Goal: Information Seeking & Learning: Learn about a topic

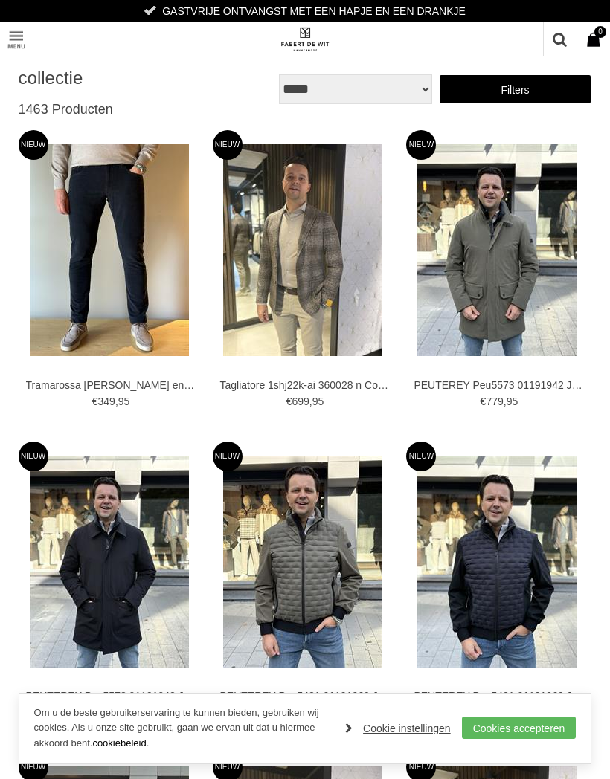
click at [16, 48] on link "Toon menu" at bounding box center [16, 38] width 33 height 33
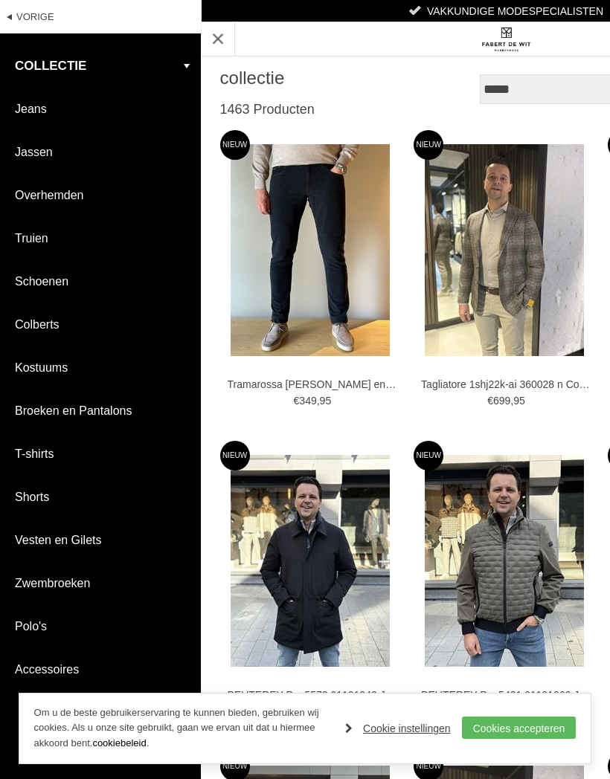
click at [51, 628] on link "Polo's" at bounding box center [100, 626] width 201 height 42
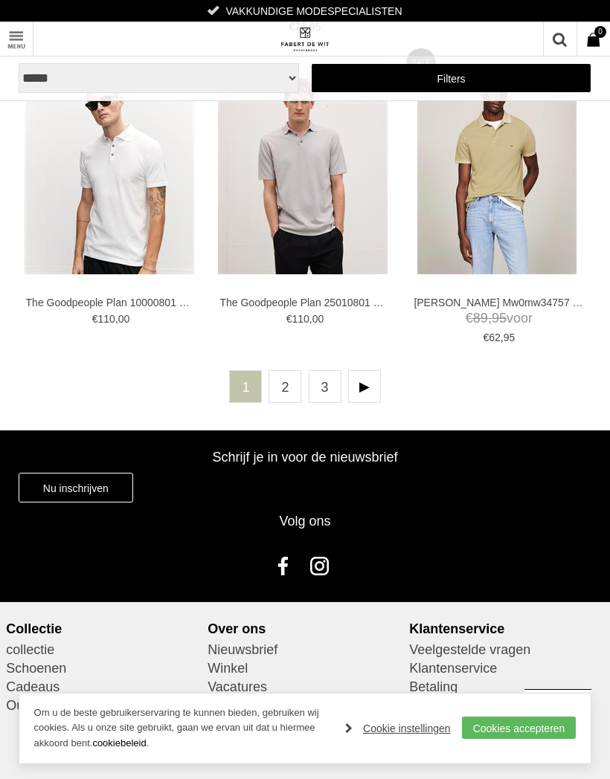
scroll to position [3522, 0]
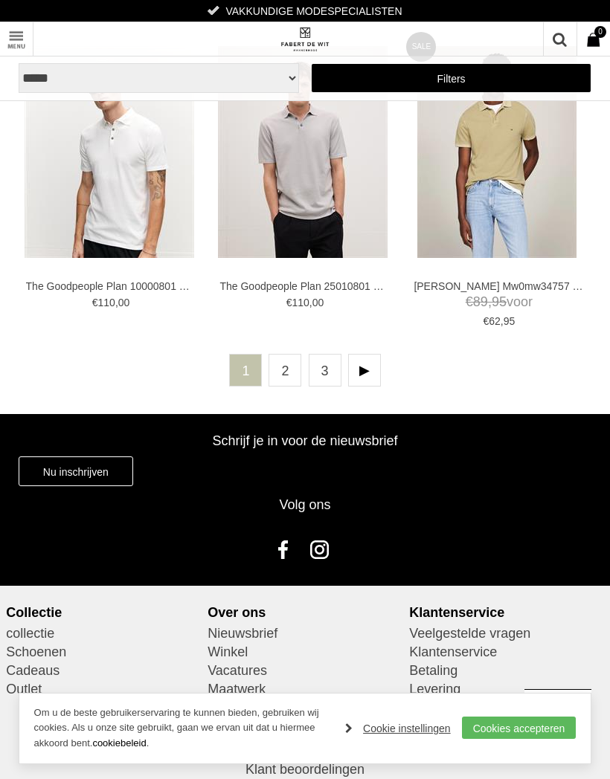
click at [283, 361] on link "2" at bounding box center [284, 370] width 33 height 33
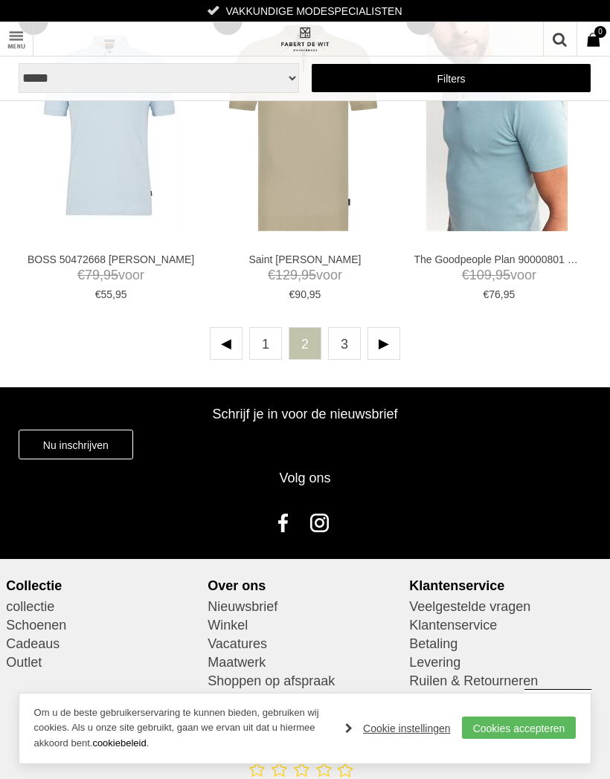
scroll to position [3514, 0]
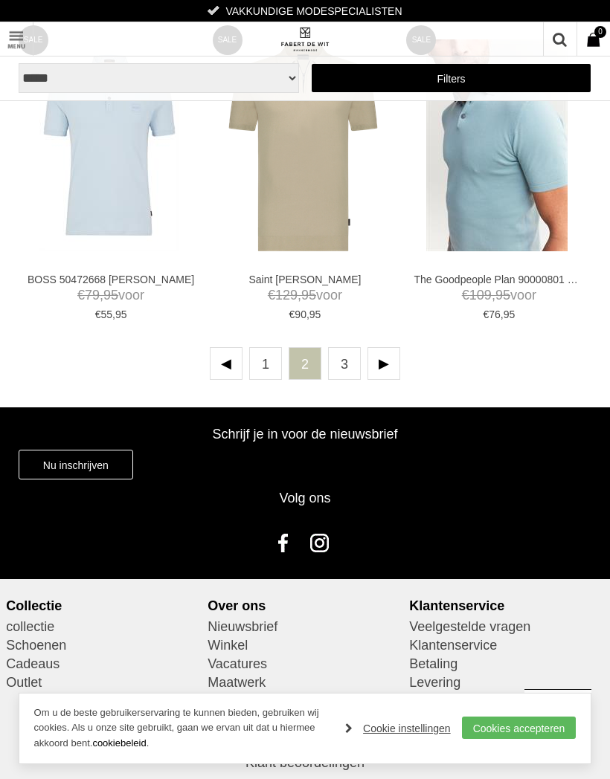
click at [339, 363] on link "3" at bounding box center [344, 363] width 33 height 33
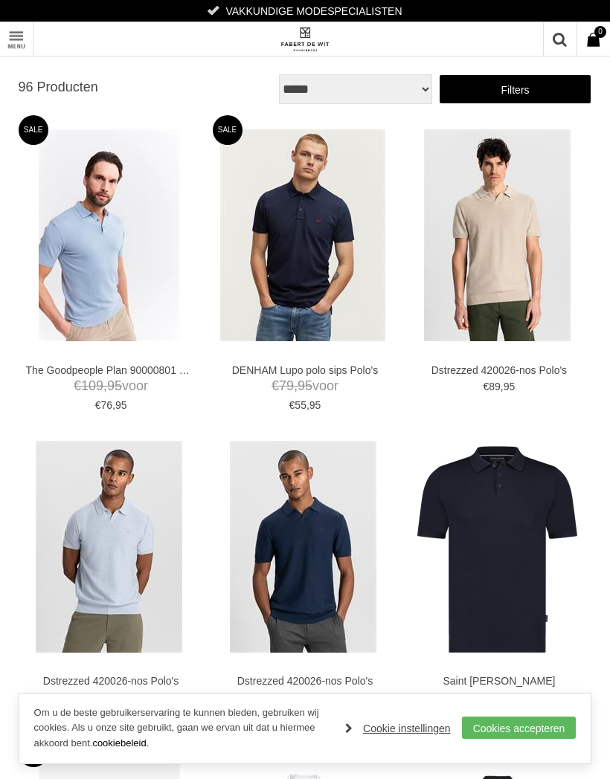
click at [8, 45] on link "Toon menu" at bounding box center [16, 38] width 33 height 33
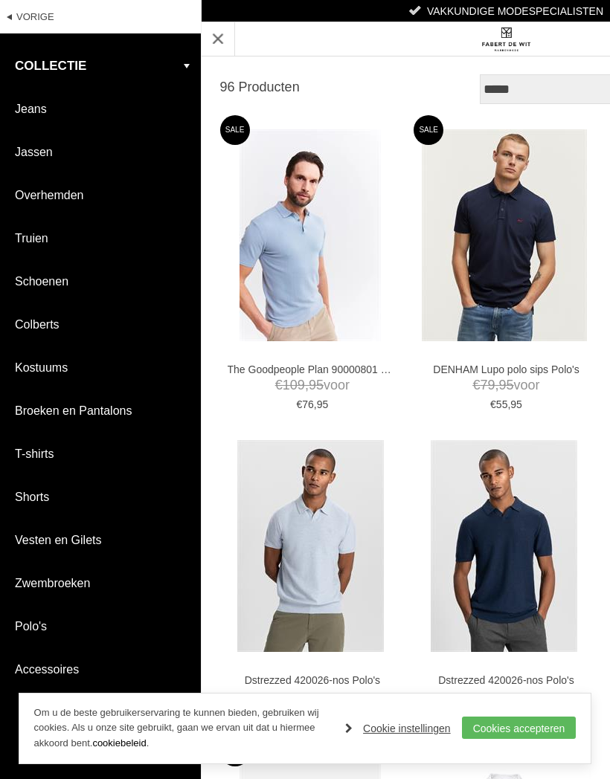
click at [184, 60] on link "collectie" at bounding box center [100, 66] width 201 height 43
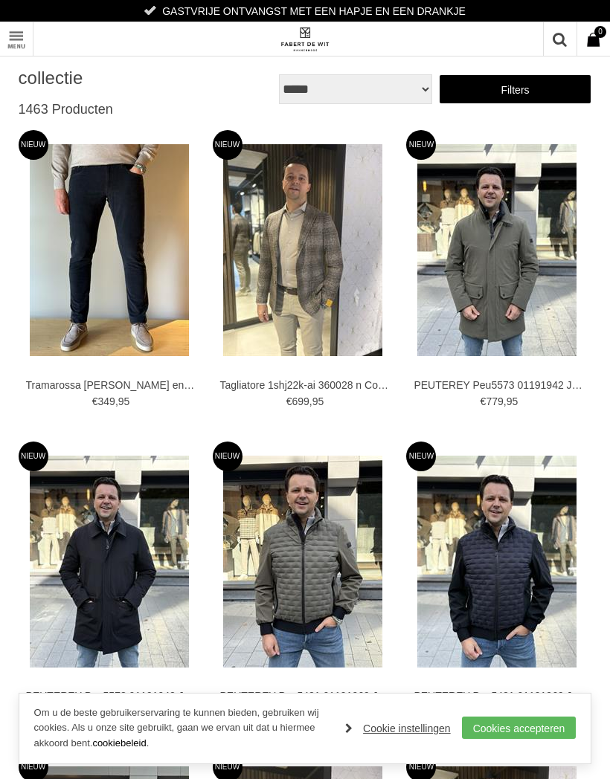
click at [13, 42] on link "Toon menu" at bounding box center [16, 38] width 33 height 33
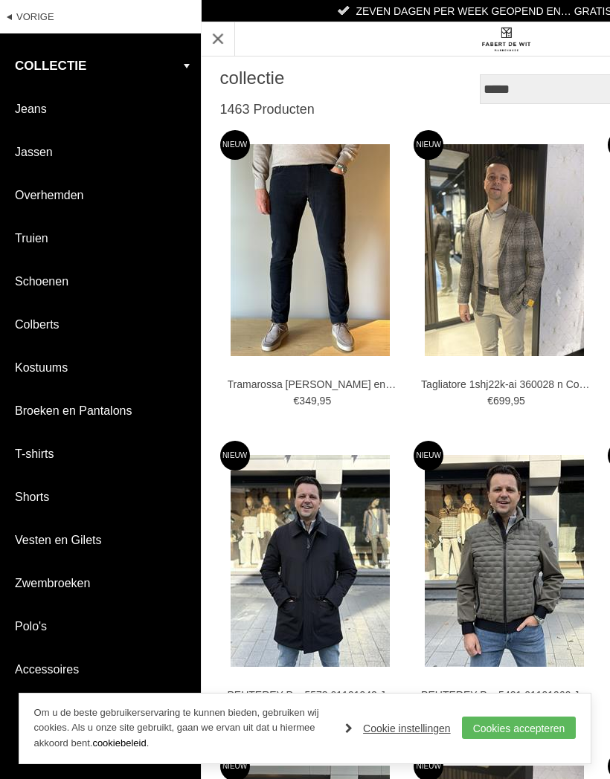
click at [88, 79] on link "collectie" at bounding box center [100, 66] width 201 height 43
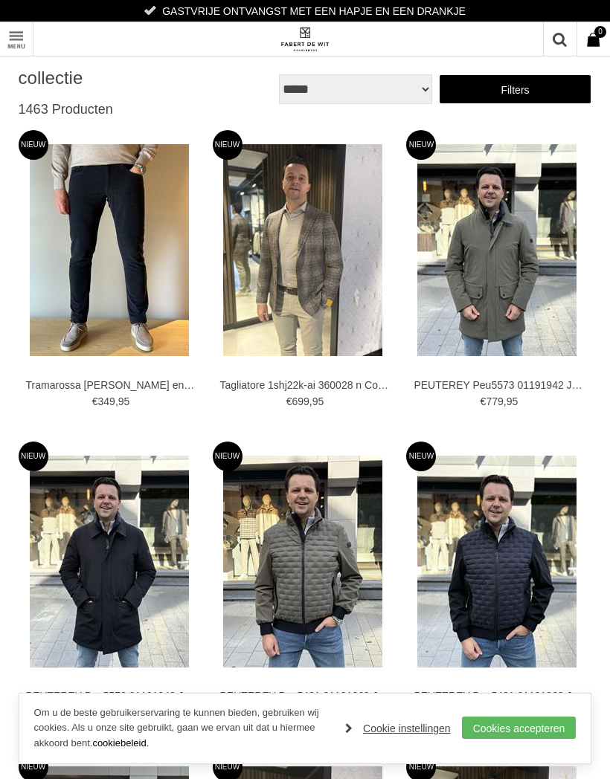
click at [515, 84] on link "Filters" at bounding box center [515, 89] width 153 height 30
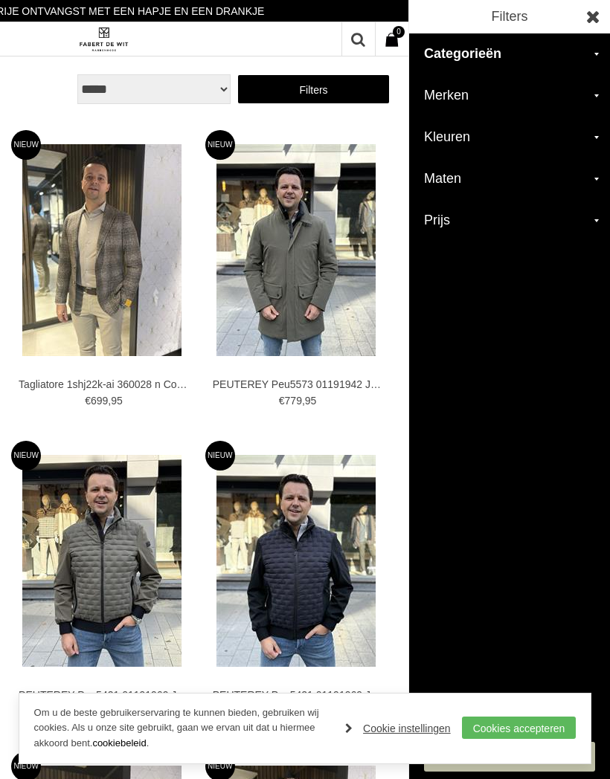
click at [482, 96] on h2 "Merken" at bounding box center [509, 96] width 201 height 42
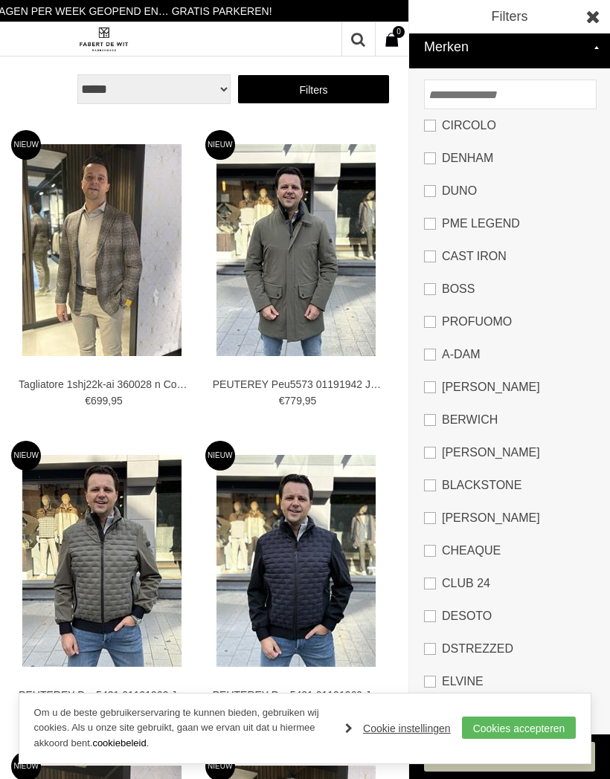
scroll to position [22, 0]
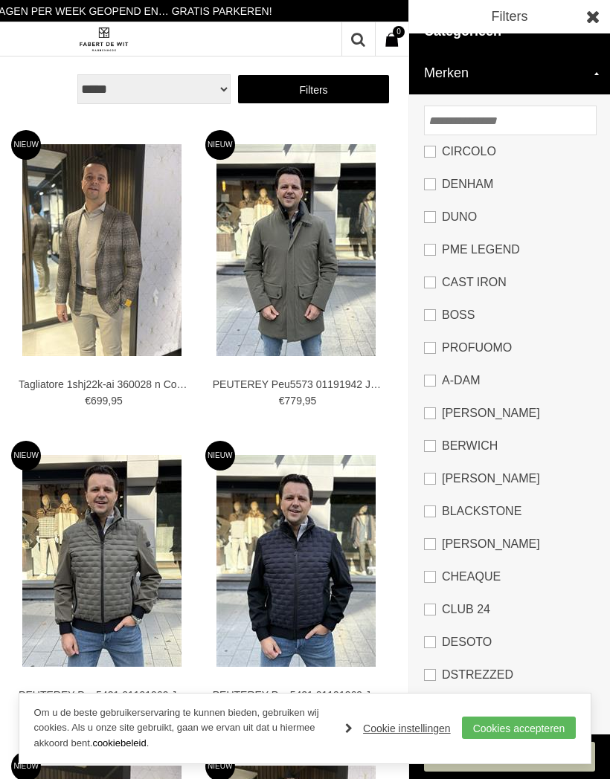
click at [431, 251] on link "PME LEGEND" at bounding box center [509, 249] width 171 height 33
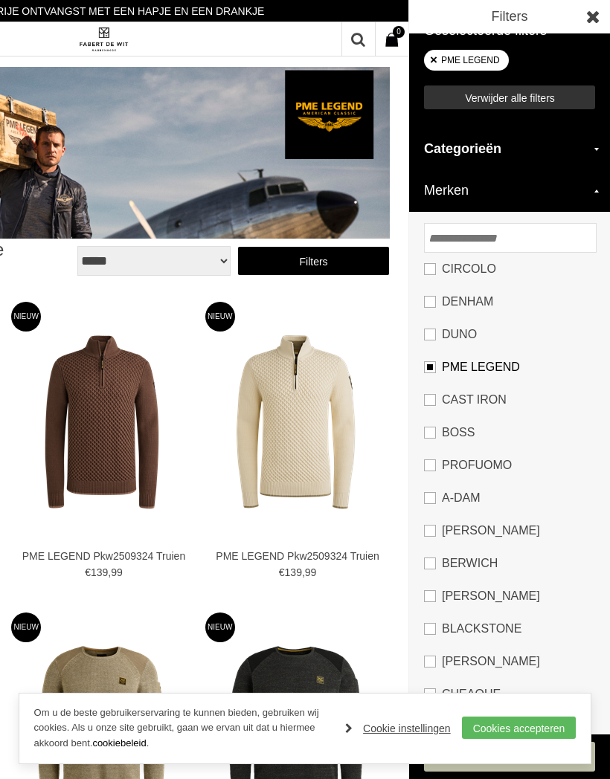
click at [595, 15] on link at bounding box center [592, 16] width 33 height 33
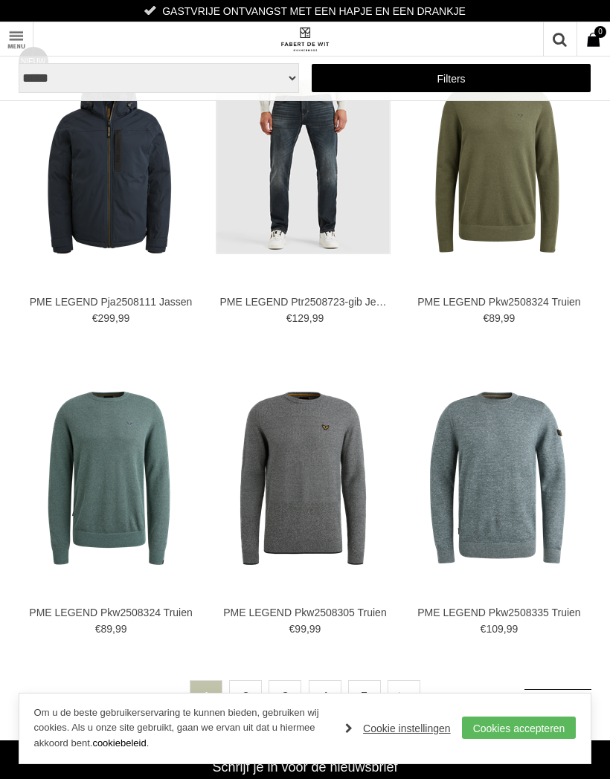
scroll to position [3368, 0]
click at [241, 692] on link "2" at bounding box center [245, 696] width 33 height 33
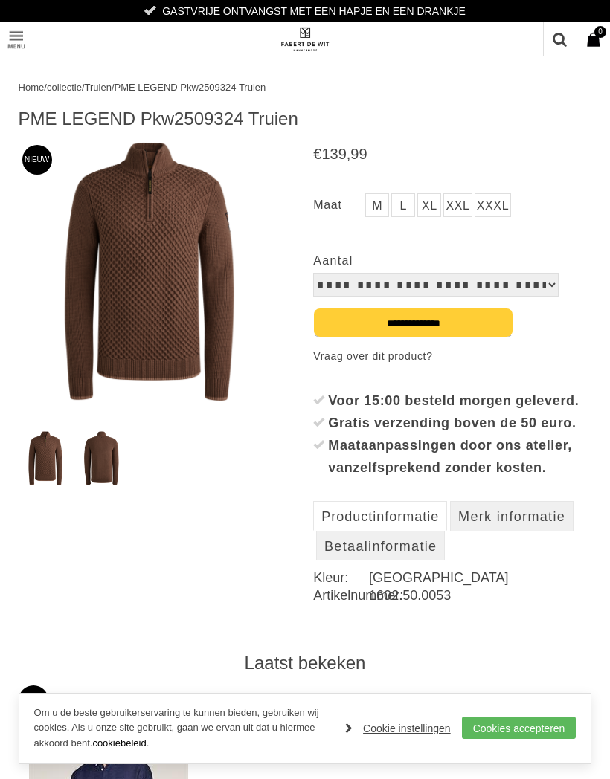
click at [200, 324] on img at bounding box center [149, 271] width 260 height 260
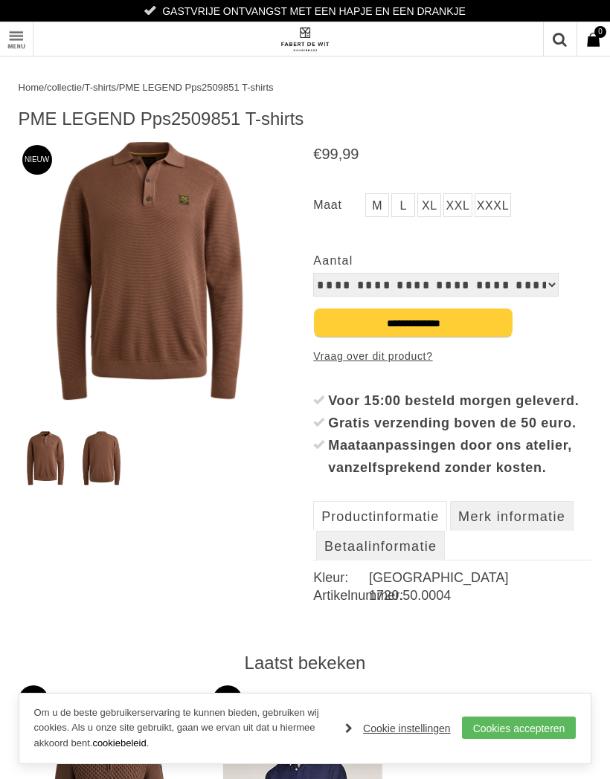
click at [212, 281] on img at bounding box center [149, 271] width 260 height 260
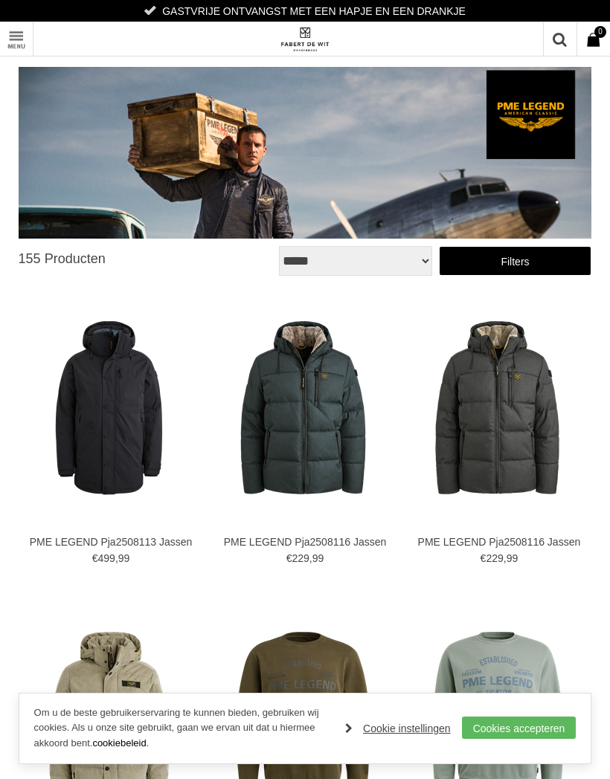
click at [324, 421] on img at bounding box center [303, 407] width 175 height 175
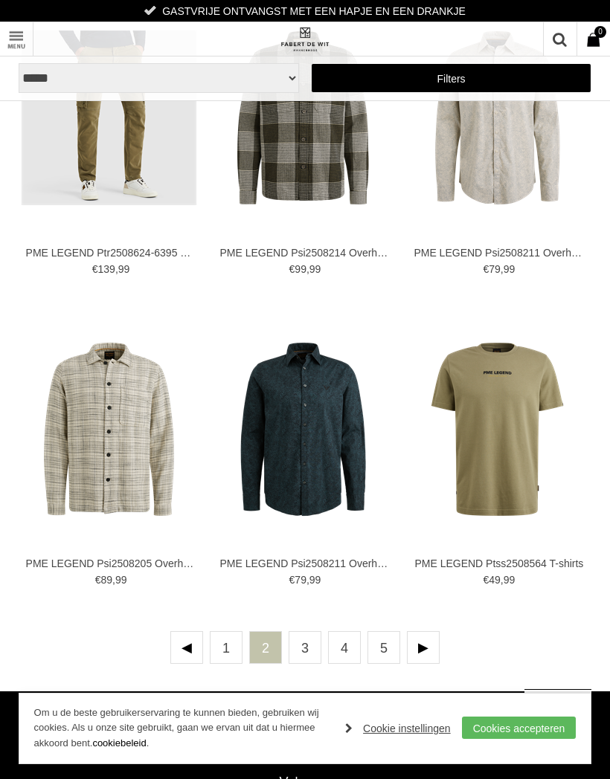
scroll to position [3461, 0]
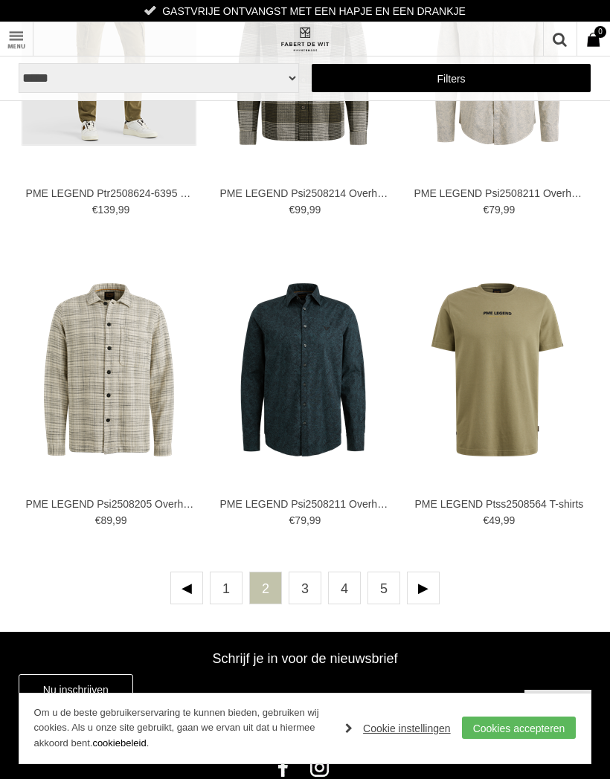
click at [297, 592] on link "3" at bounding box center [305, 588] width 33 height 33
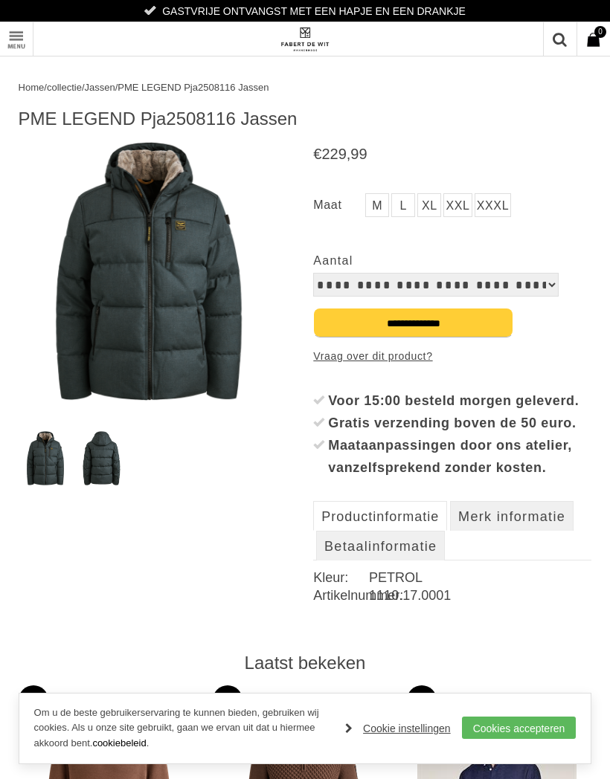
click at [228, 303] on img at bounding box center [149, 271] width 260 height 260
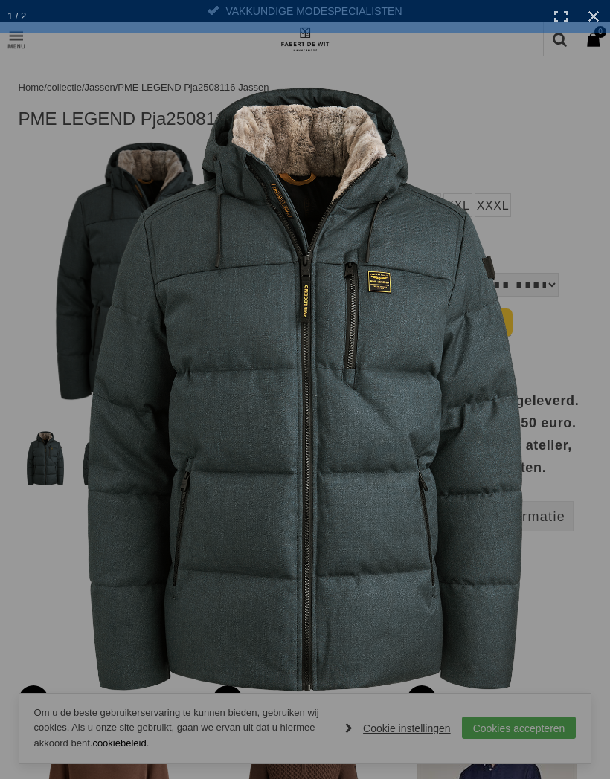
click at [601, 16] on link at bounding box center [593, 16] width 33 height 33
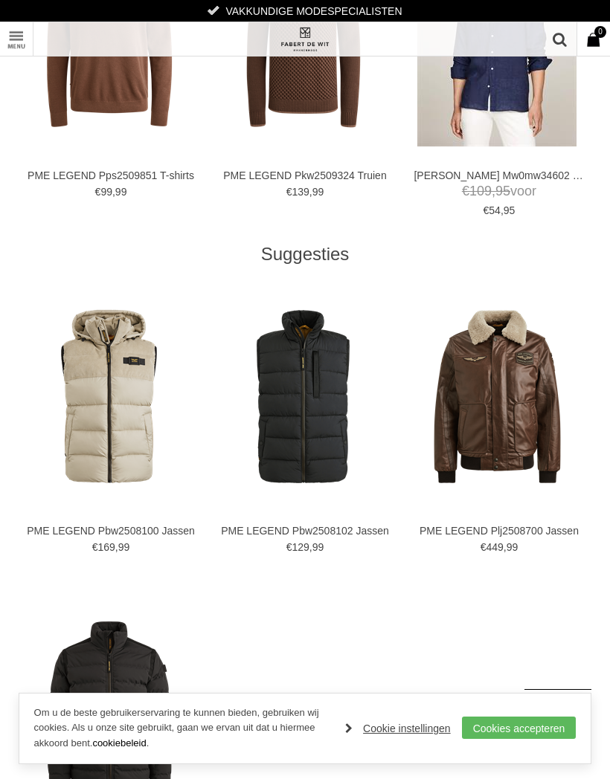
scroll to position [993, 0]
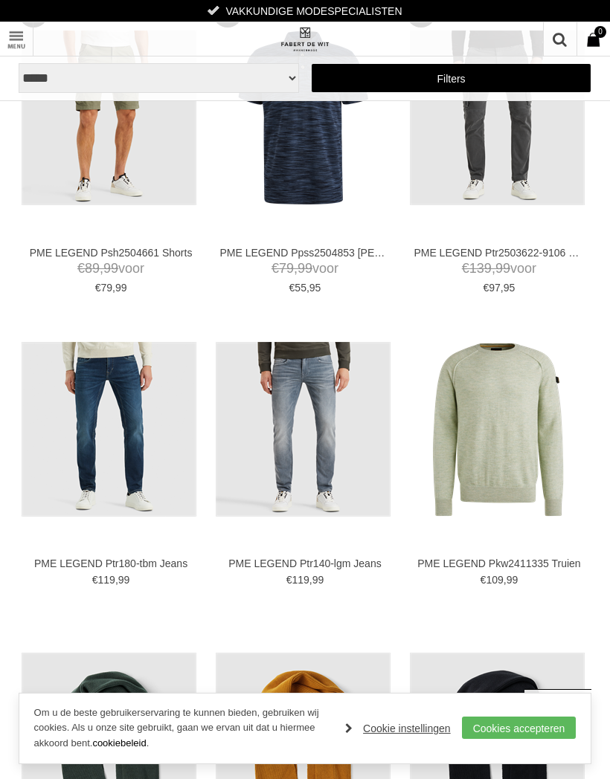
scroll to position [2814, 0]
